Goal: Obtain resource: Obtain resource

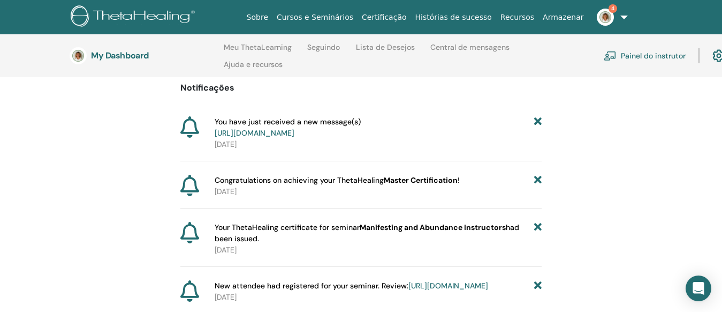
scroll to position [96, 0]
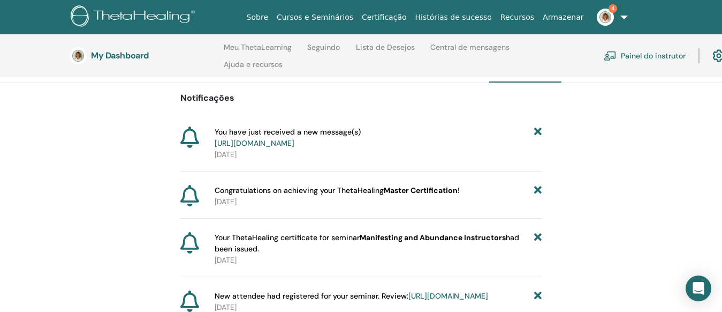
click at [294, 143] on link "https://member.thetahealing.com/message-center/messages/e4c94722-abd3-4633-9e26…" at bounding box center [255, 143] width 80 height 10
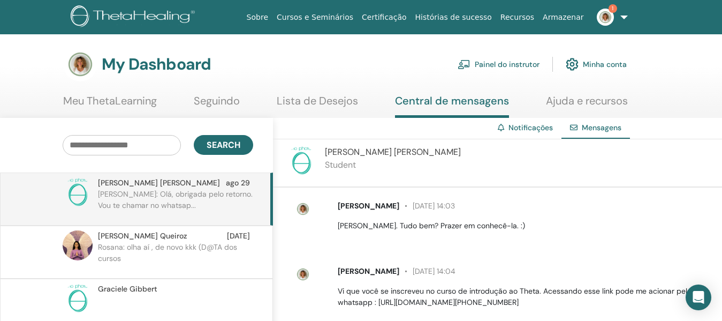
click at [132, 101] on link "Meu ThetaLearning" at bounding box center [110, 104] width 94 height 21
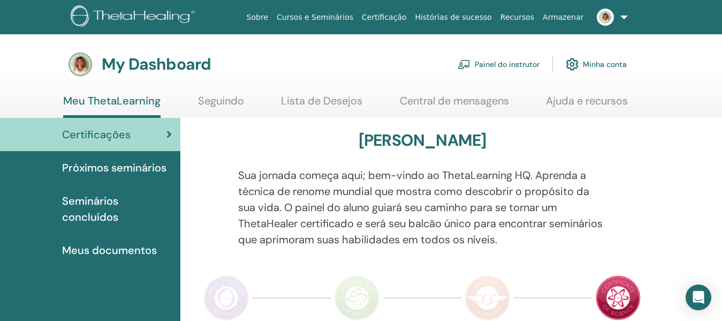
click at [494, 69] on link "Painel do instrutor" at bounding box center [499, 64] width 82 height 24
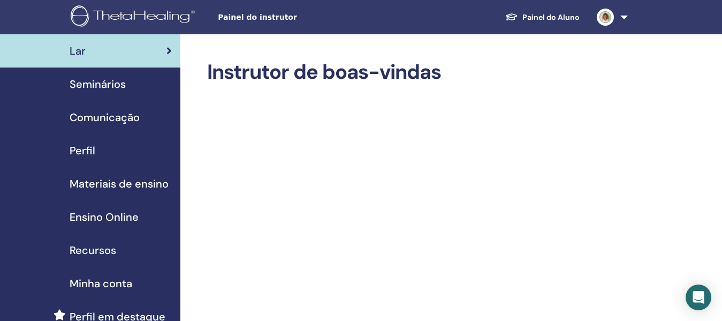
click at [148, 180] on span "Materiais de ensino" at bounding box center [119, 184] width 99 height 16
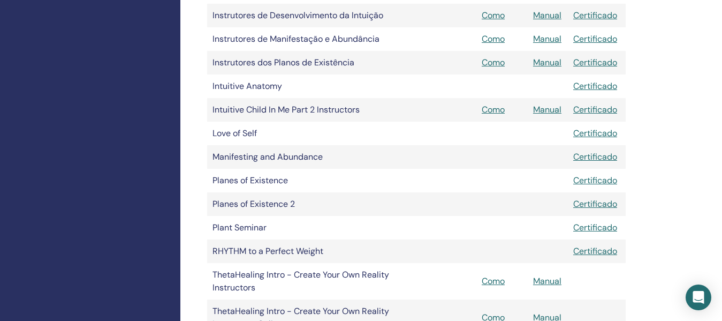
scroll to position [642, 0]
click at [405, 158] on tr "Manifesting and Abundance Certificado" at bounding box center [416, 157] width 419 height 24
click at [608, 155] on link "Certificado" at bounding box center [595, 155] width 44 height 11
click at [593, 152] on link "Certificado" at bounding box center [595, 155] width 44 height 11
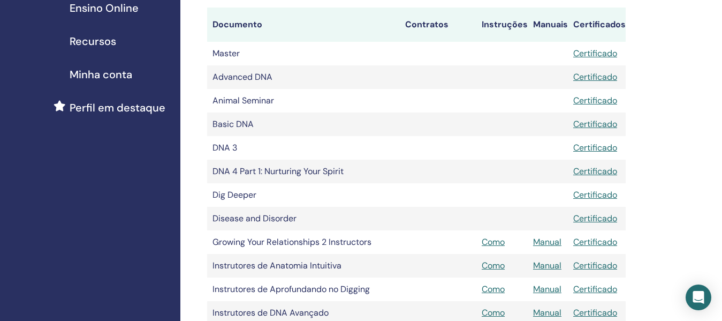
scroll to position [321, 0]
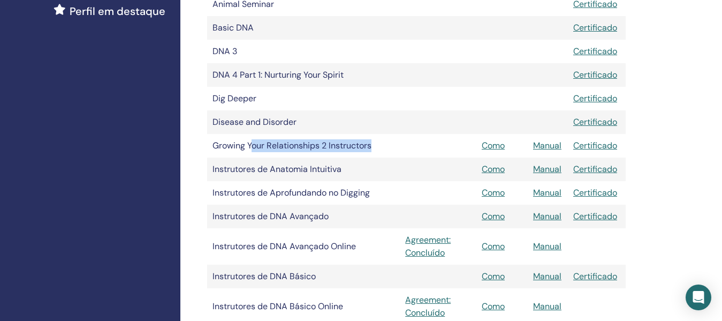
drag, startPoint x: 253, startPoint y: 149, endPoint x: 395, endPoint y: 154, distance: 141.4
click at [395, 154] on td "Growing Your Relationships 2 Instructors" at bounding box center [303, 146] width 193 height 24
click at [457, 178] on tr "Instrutores de Anatomia Intuitiva Como Manual Certificado" at bounding box center [416, 169] width 419 height 24
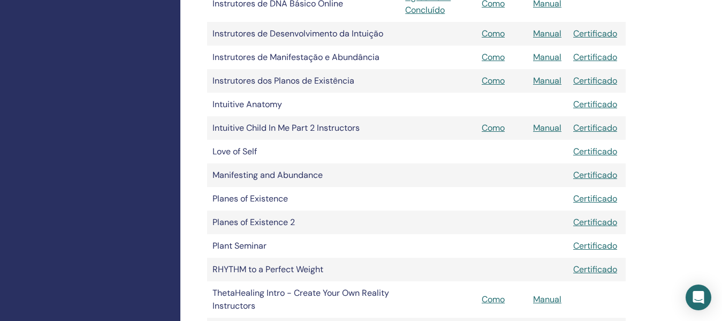
scroll to position [642, 0]
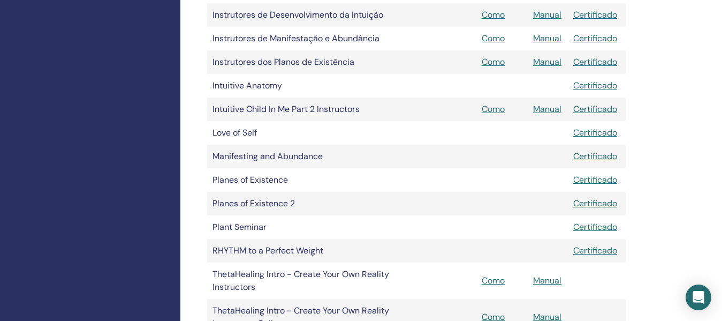
click at [442, 161] on tr "Manifesting and Abundance Certificado" at bounding box center [416, 157] width 419 height 24
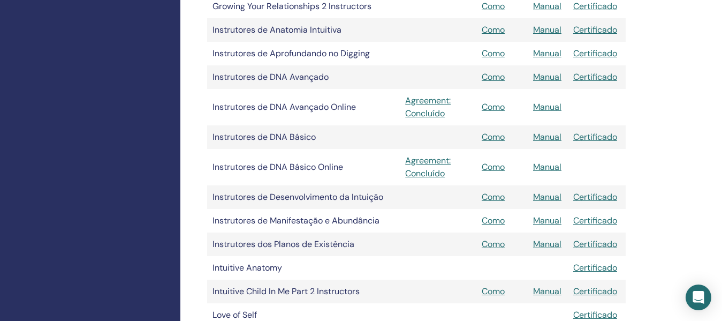
scroll to position [482, 0]
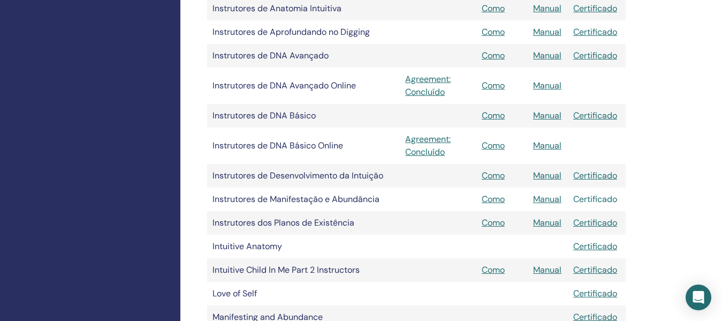
click at [596, 197] on link "Certificado" at bounding box center [595, 198] width 44 height 11
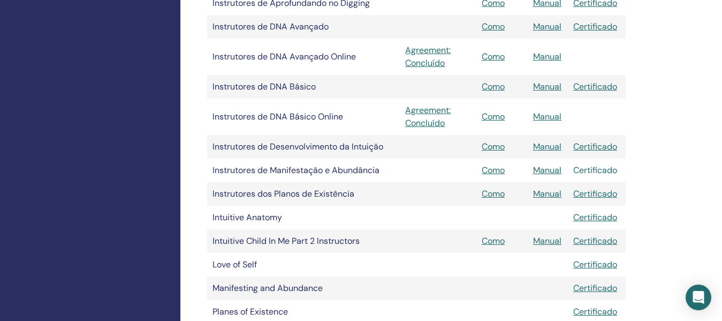
scroll to position [529, 0]
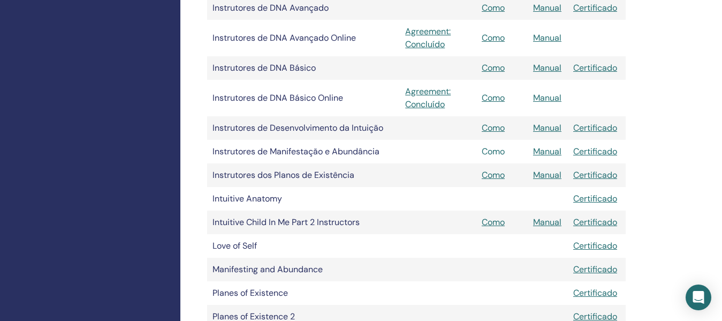
click at [496, 148] on link "Como" at bounding box center [493, 151] width 23 height 11
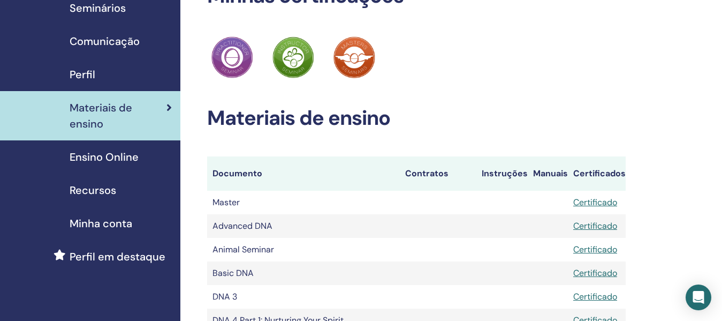
scroll to position [161, 0]
